Goal: Browse casually

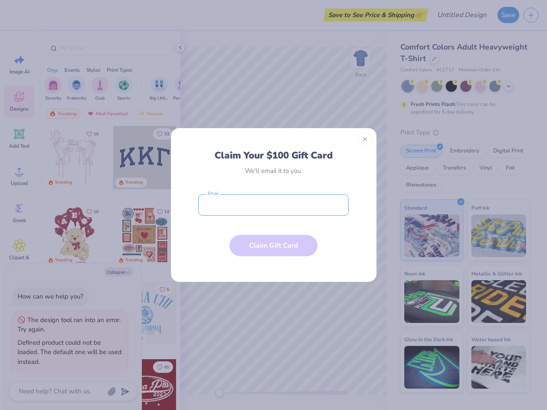
type textarea "x"
click at [274, 205] on input "email" at bounding box center [273, 205] width 150 height 21
click at [366, 139] on button "Close" at bounding box center [365, 139] width 15 height 15
